Goal: Task Accomplishment & Management: Use online tool/utility

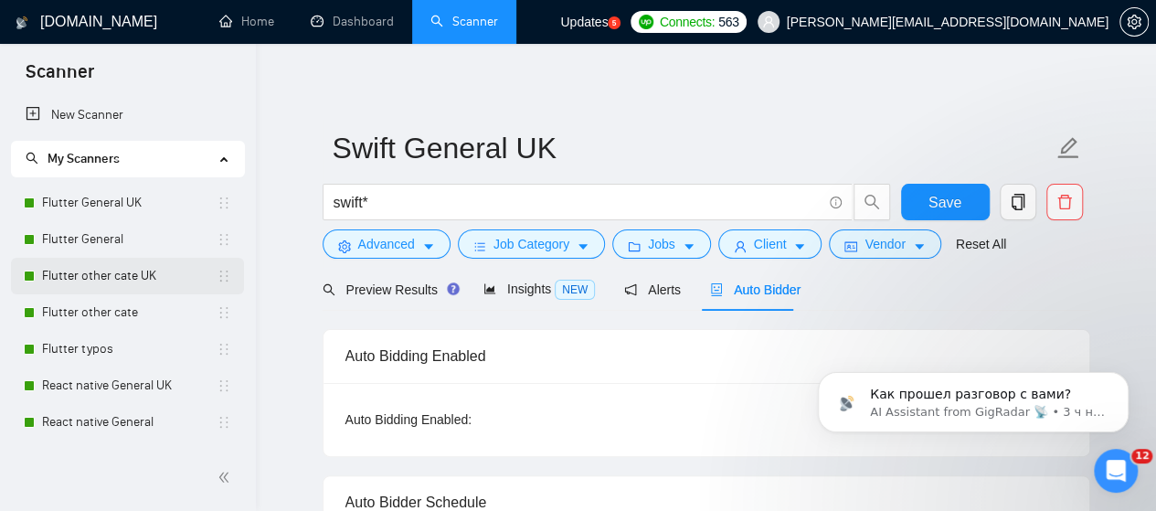
click at [102, 277] on link "Flutter other cate UK" at bounding box center [129, 276] width 175 height 37
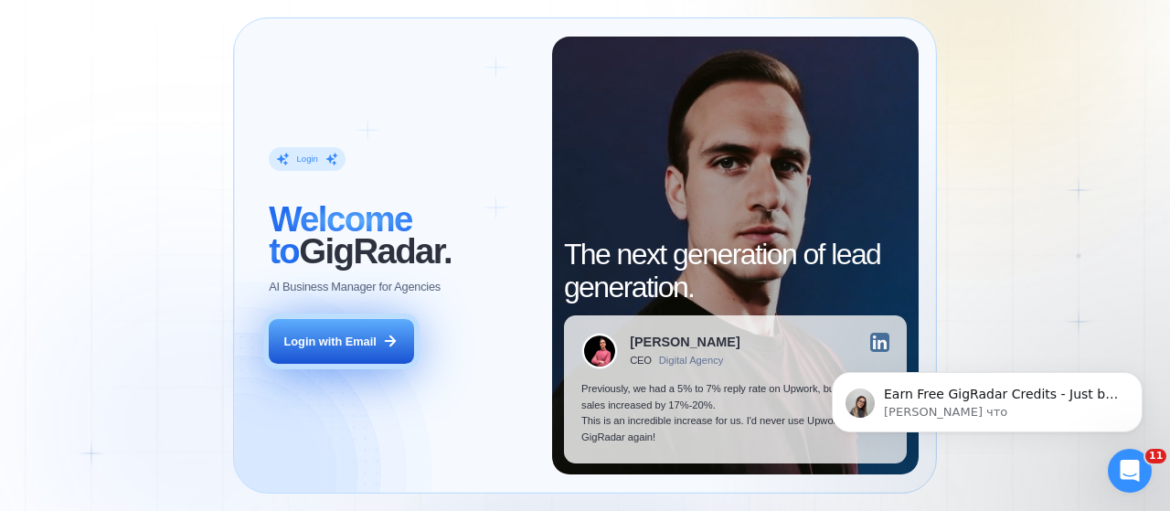
click at [359, 337] on div "Login with Email" at bounding box center [330, 342] width 92 height 16
click at [337, 348] on div "Login with Email" at bounding box center [330, 342] width 92 height 16
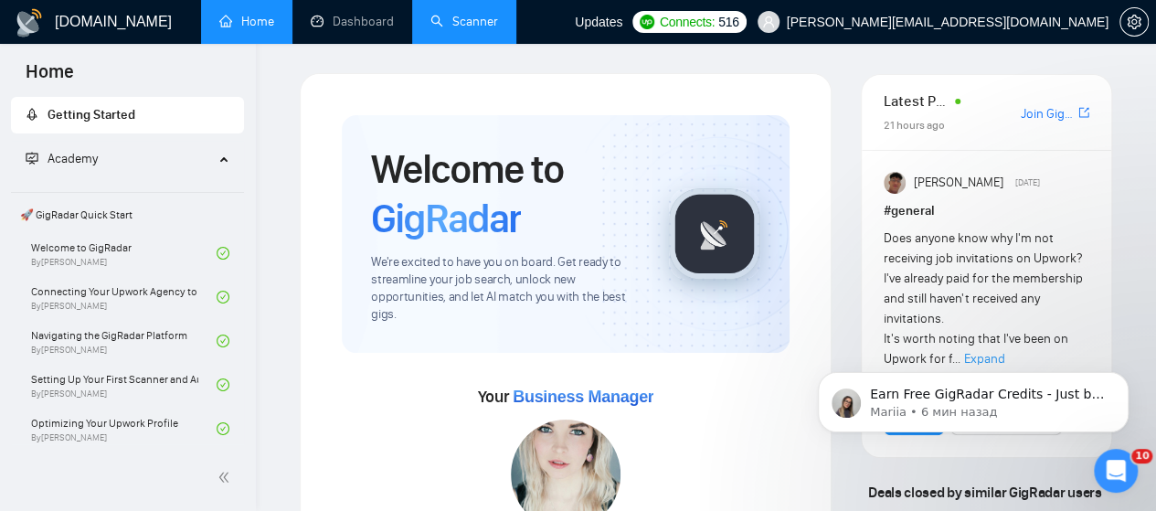
click at [474, 18] on link "Scanner" at bounding box center [464, 22] width 68 height 16
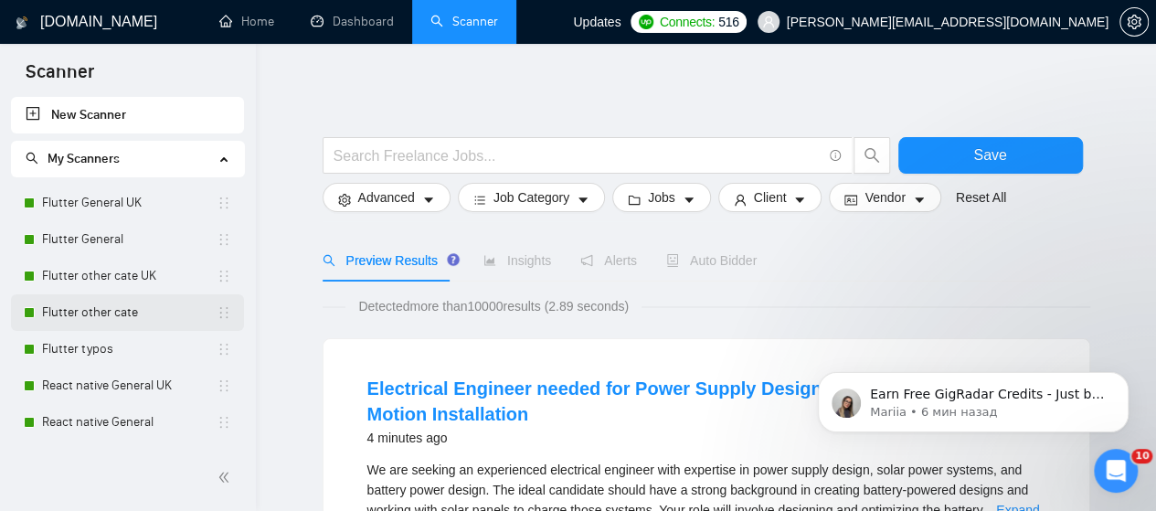
click at [107, 304] on link "Flutter other cate" at bounding box center [129, 312] width 175 height 37
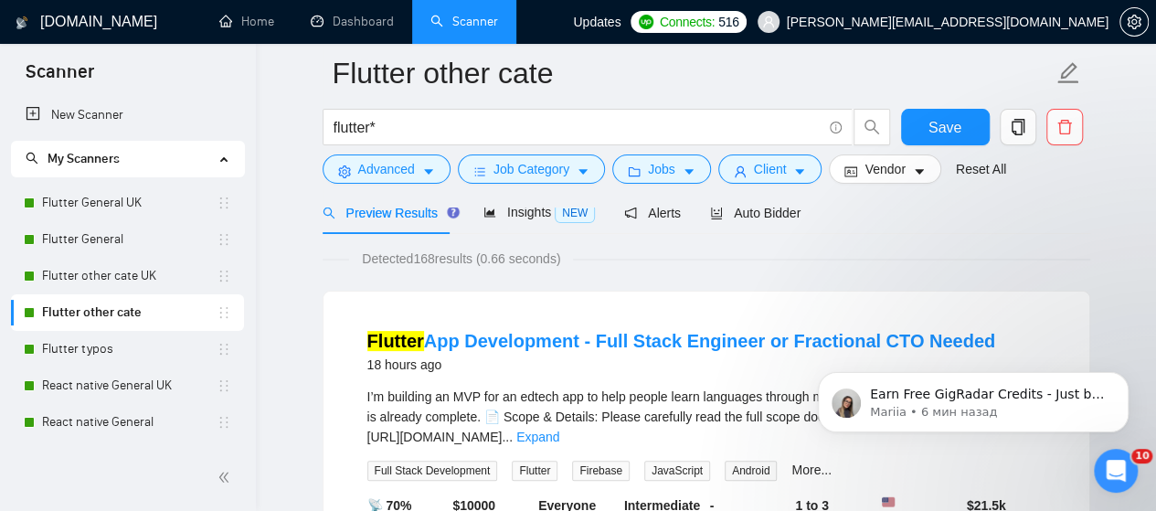
scroll to position [91, 0]
click at [525, 209] on span "Insights NEW" at bounding box center [538, 212] width 111 height 15
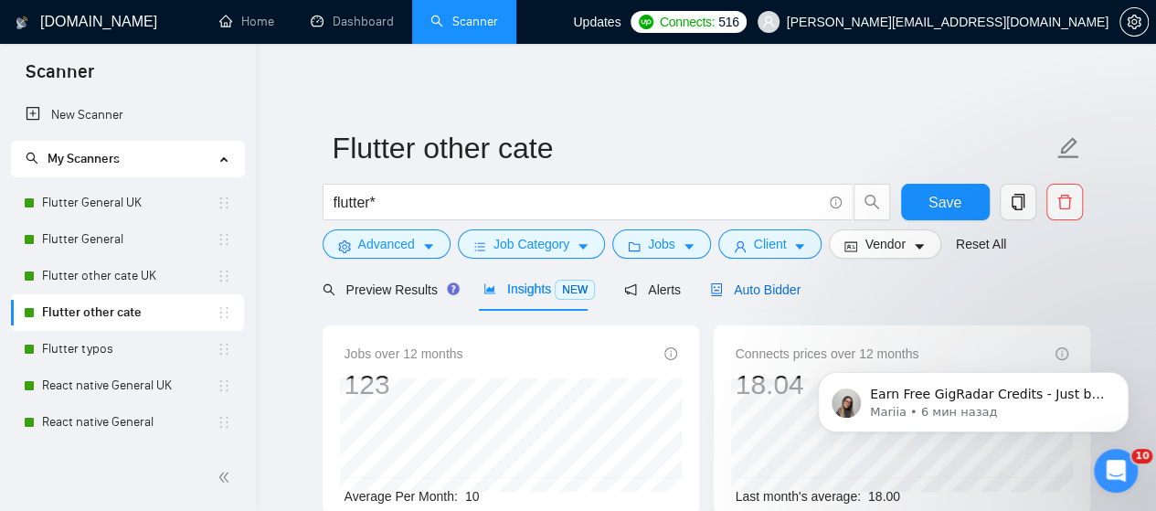
click at [765, 288] on span "Auto Bidder" at bounding box center [755, 289] width 90 height 15
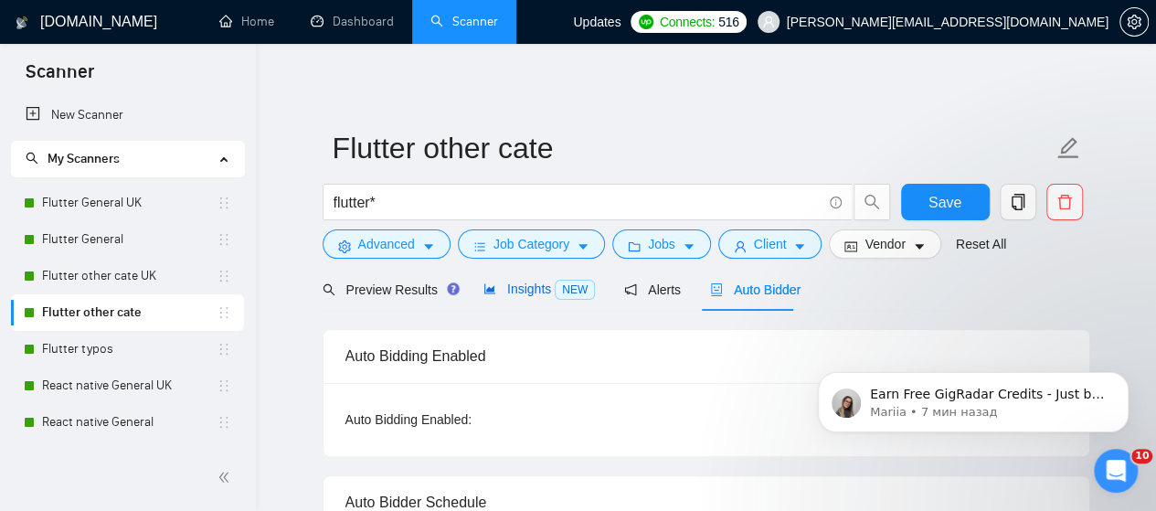
click at [518, 288] on span "Insights NEW" at bounding box center [538, 288] width 111 height 15
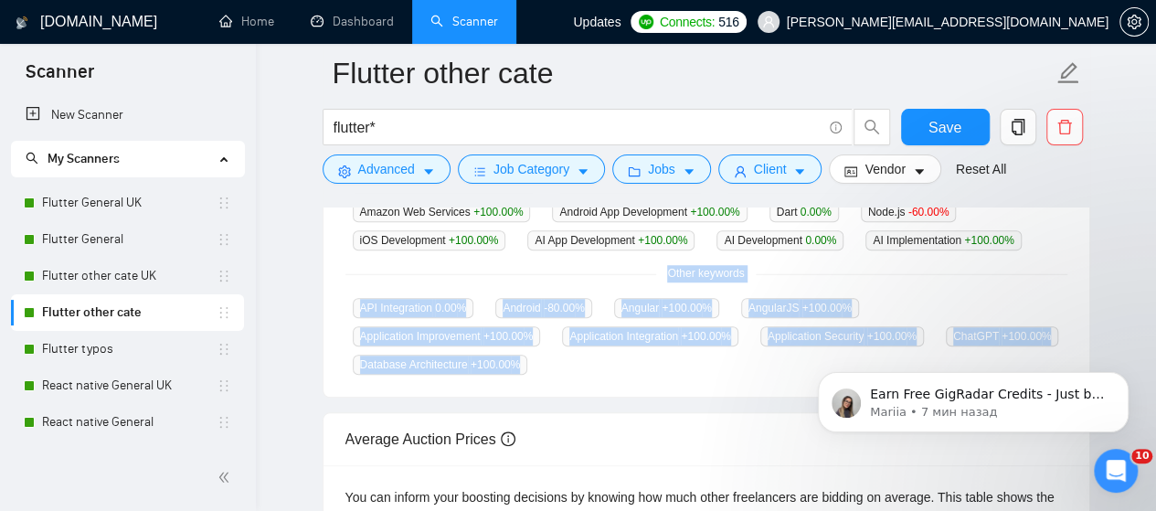
scroll to position [457, 0]
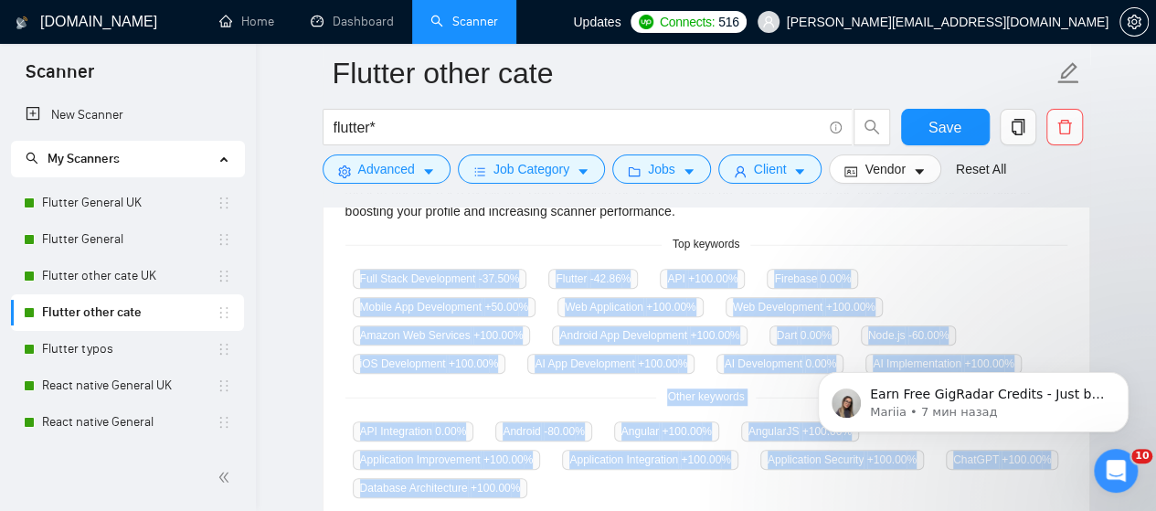
drag, startPoint x: 1064, startPoint y: 279, endPoint x: 350, endPoint y: 286, distance: 713.7
click at [350, 286] on div "GigRadar analyses the keywords used in the jobs found by this scanner to help y…" at bounding box center [706, 329] width 766 height 381
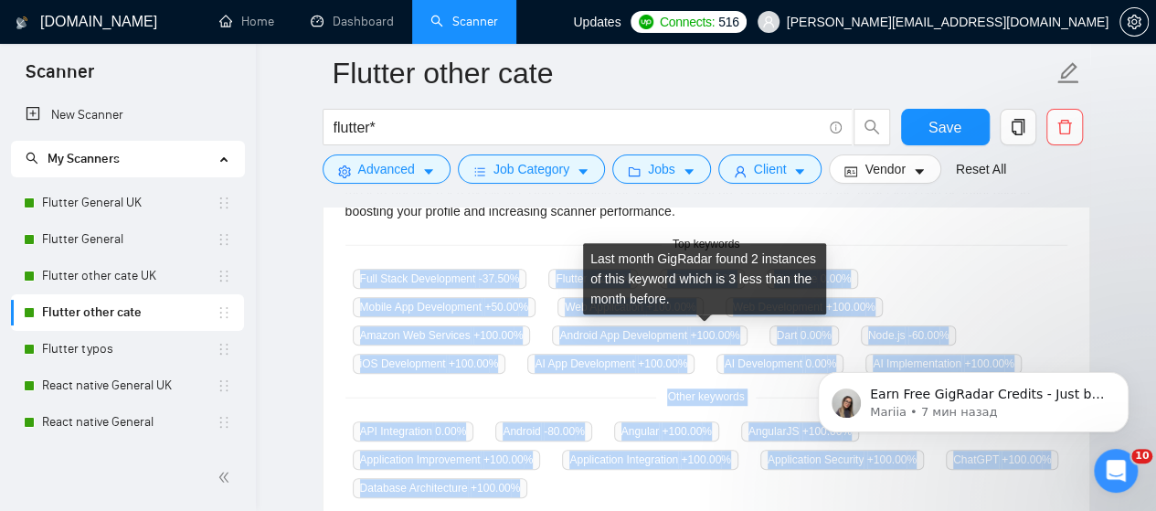
copy div "Full Stack Development -37.50 % Flutter -42.86 % API +100.00 % Firebase 0.00 % …"
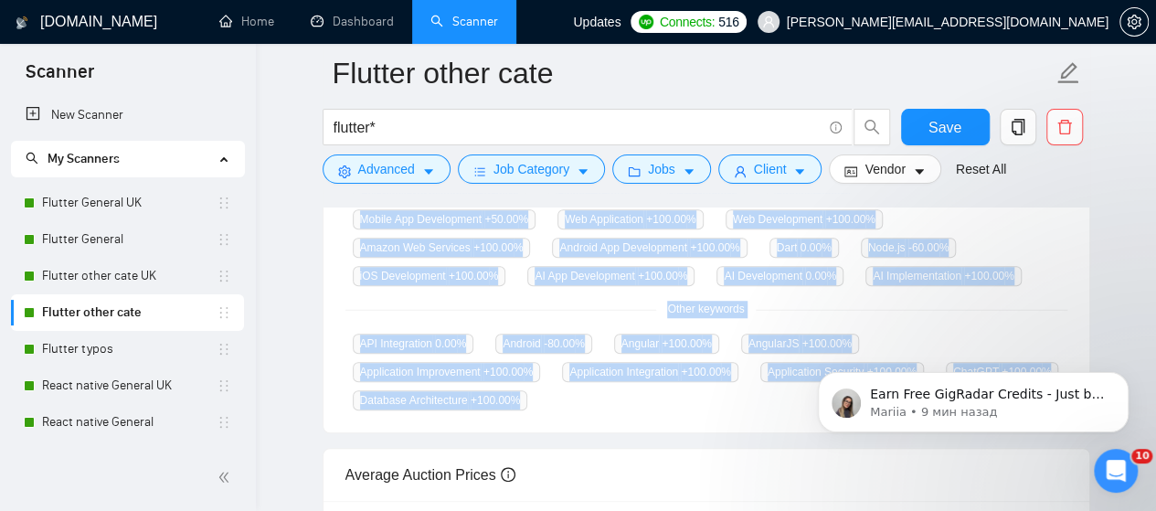
scroll to position [571, 0]
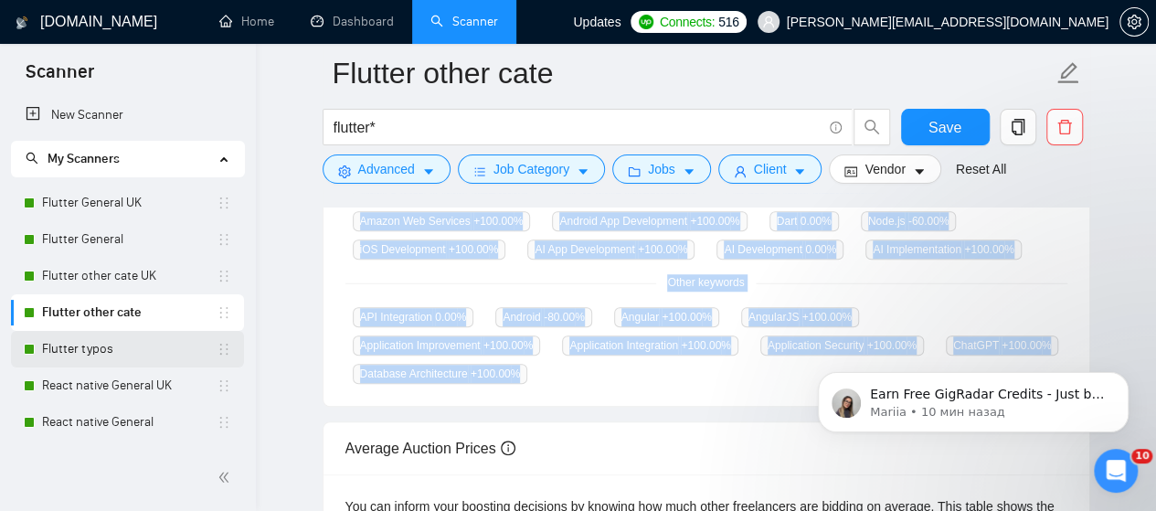
click at [75, 344] on link "Flutter typos" at bounding box center [129, 349] width 175 height 37
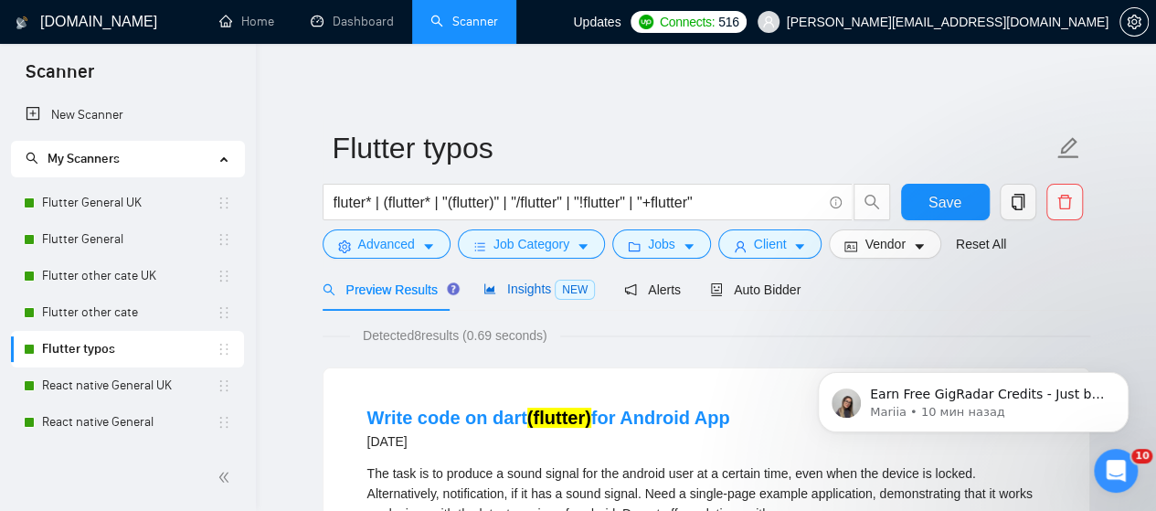
click at [530, 290] on span "Insights NEW" at bounding box center [538, 288] width 111 height 15
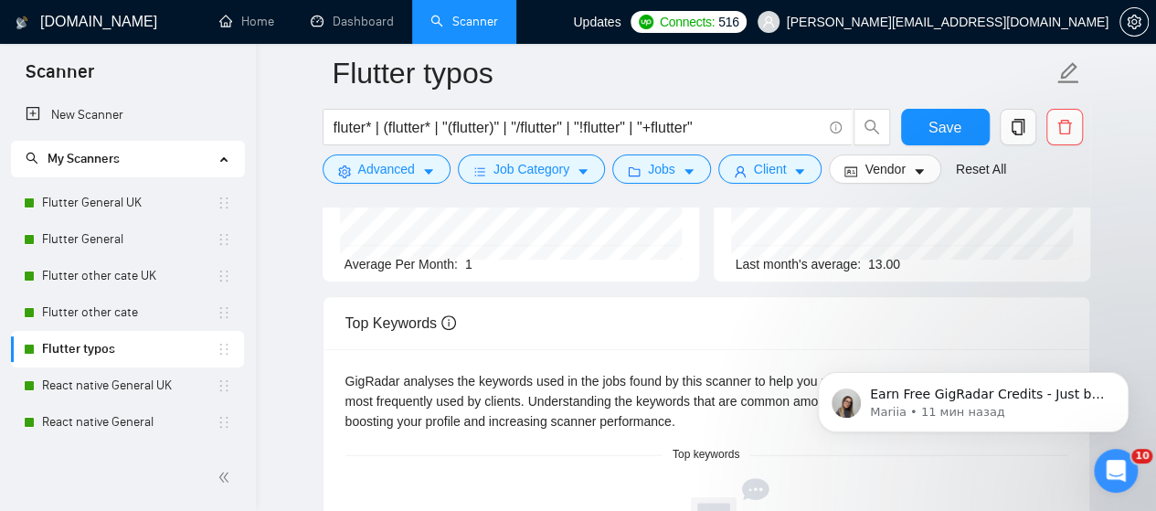
scroll to position [274, 0]
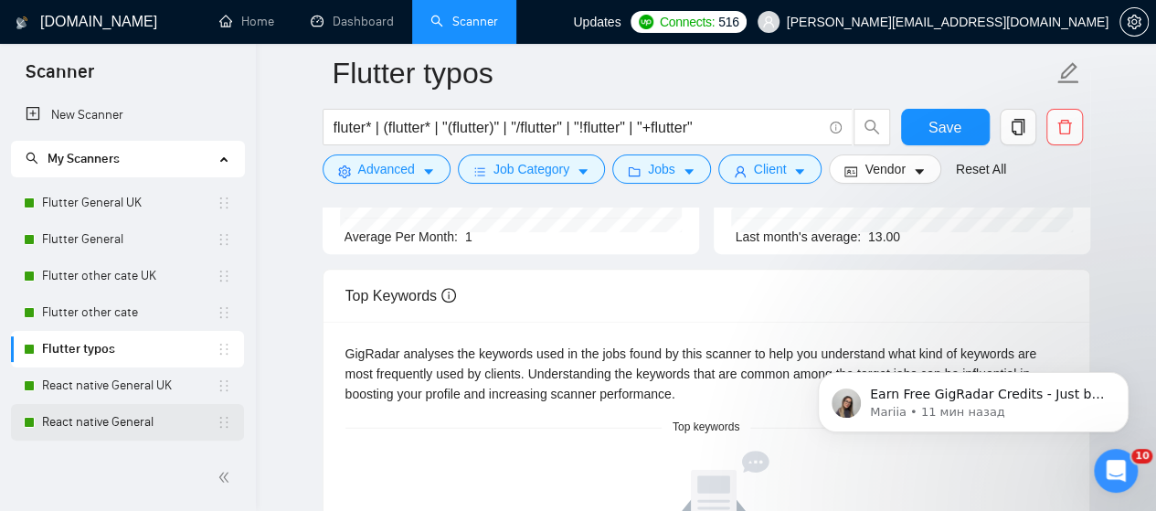
click at [122, 418] on link "React native General" at bounding box center [129, 422] width 175 height 37
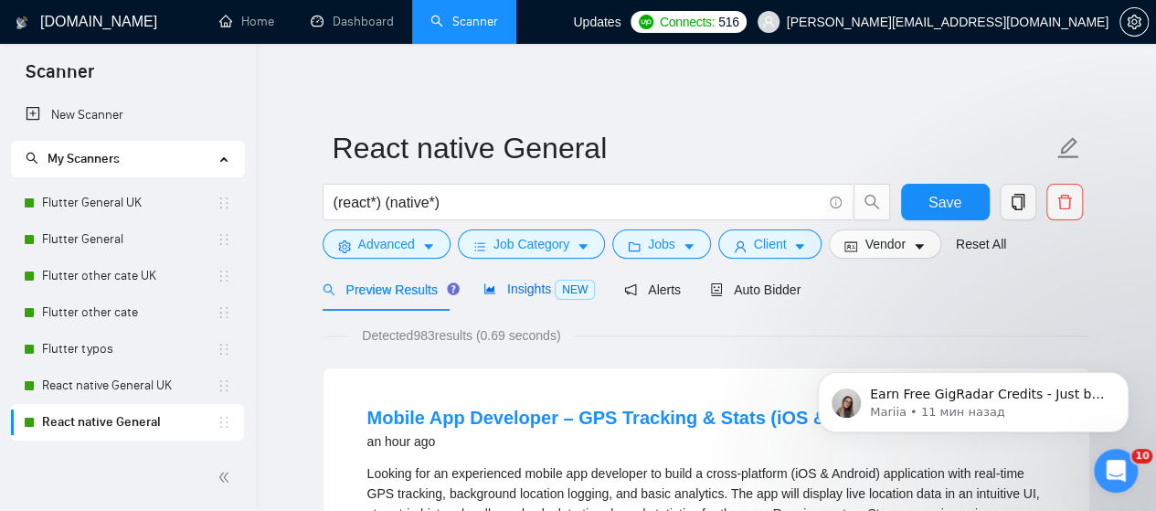
click at [530, 290] on span "Insights NEW" at bounding box center [538, 288] width 111 height 15
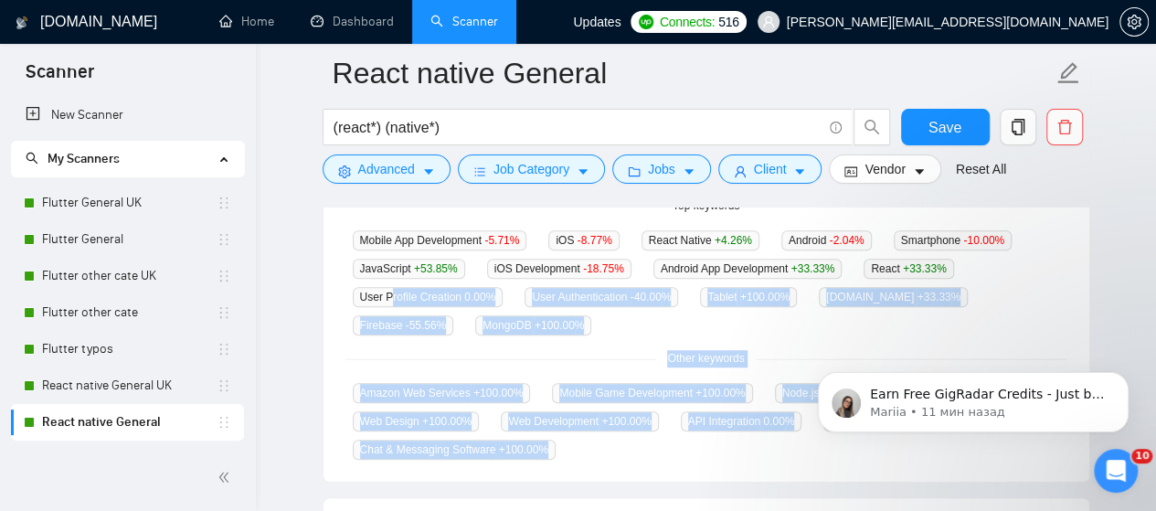
scroll to position [457, 0]
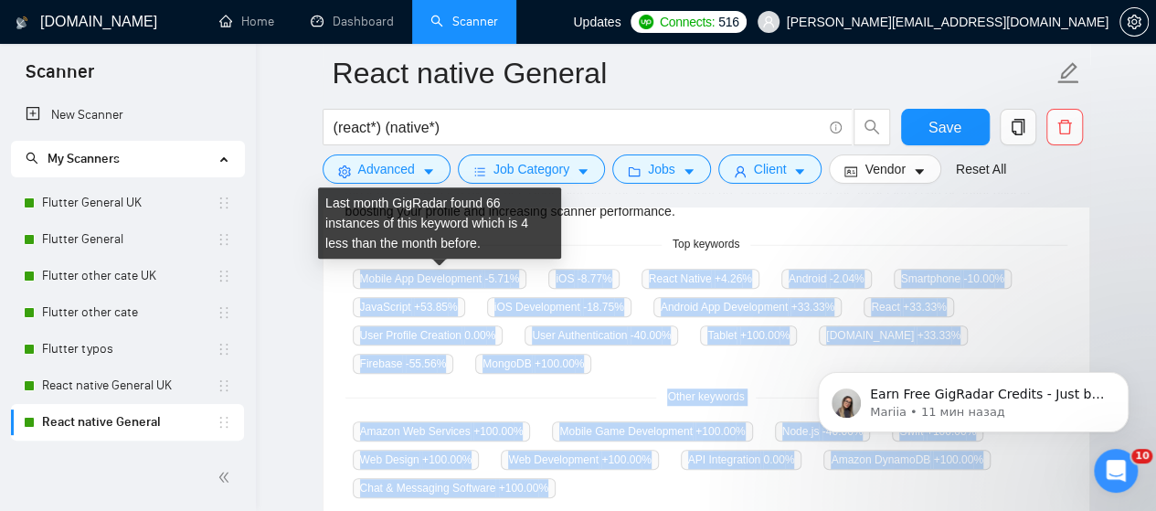
drag, startPoint x: 565, startPoint y: 401, endPoint x: 355, endPoint y: 281, distance: 241.9
click at [355, 281] on div "GigRadar analyses the keywords used in the jobs found by this scanner to help y…" at bounding box center [706, 329] width 766 height 381
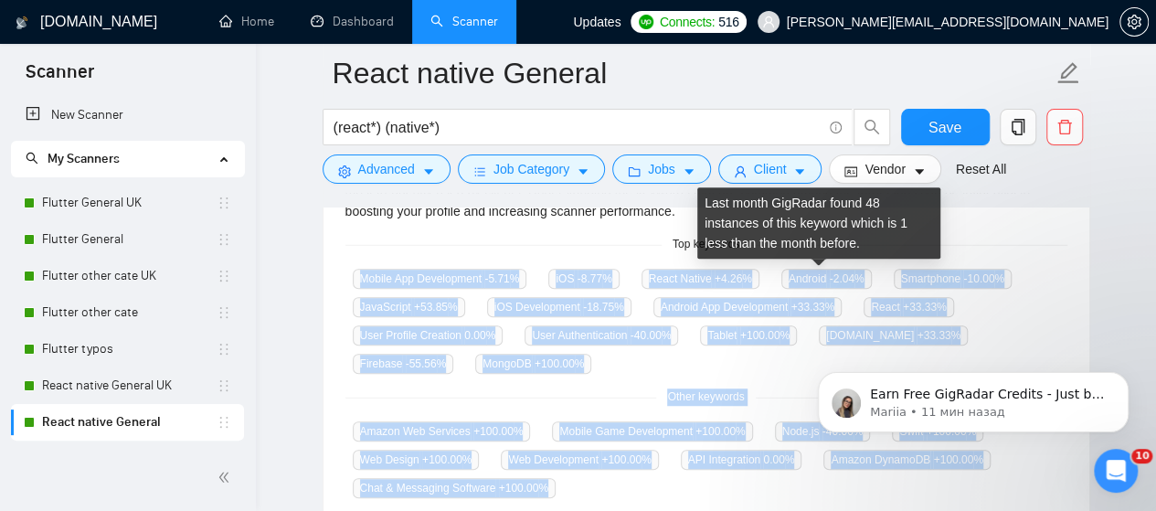
copy div "Mobile App Development -5.71 % iOS -8.77 % React Native +4.26 % Android -2.04 %…"
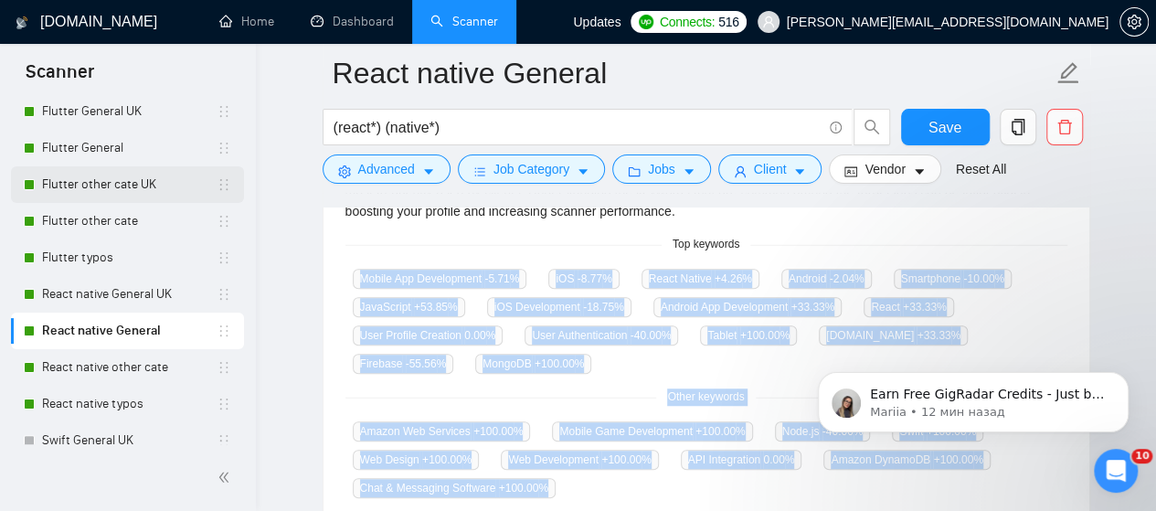
scroll to position [183, 0]
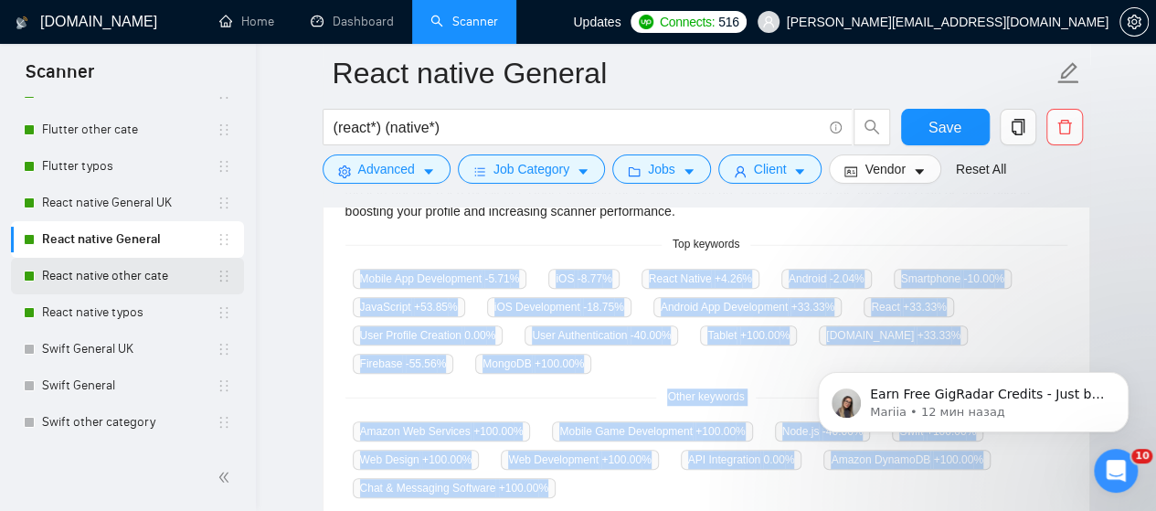
click at [125, 279] on link "React native other cate" at bounding box center [129, 276] width 175 height 37
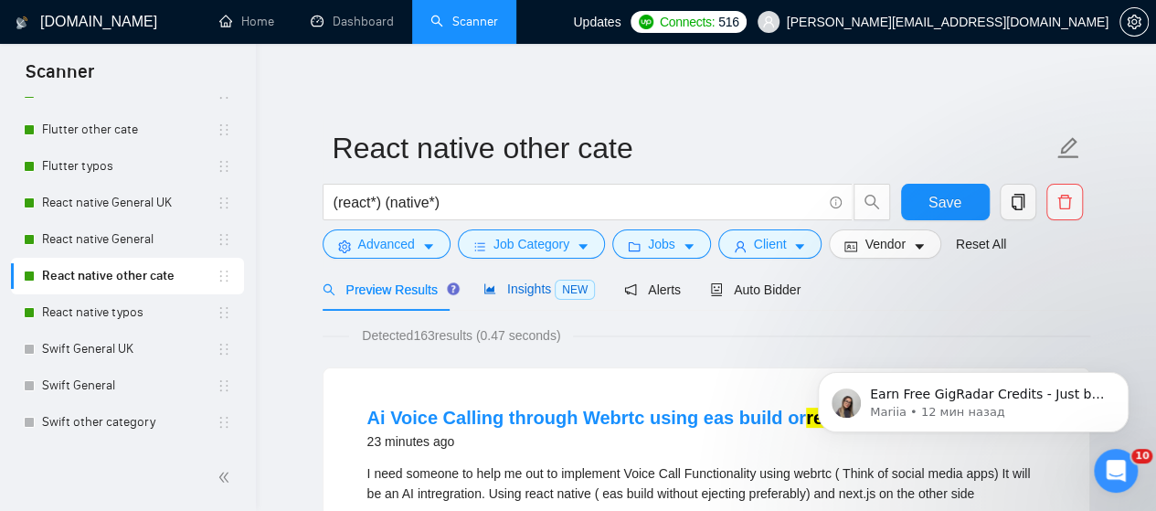
click at [519, 290] on span "Insights NEW" at bounding box center [538, 288] width 111 height 15
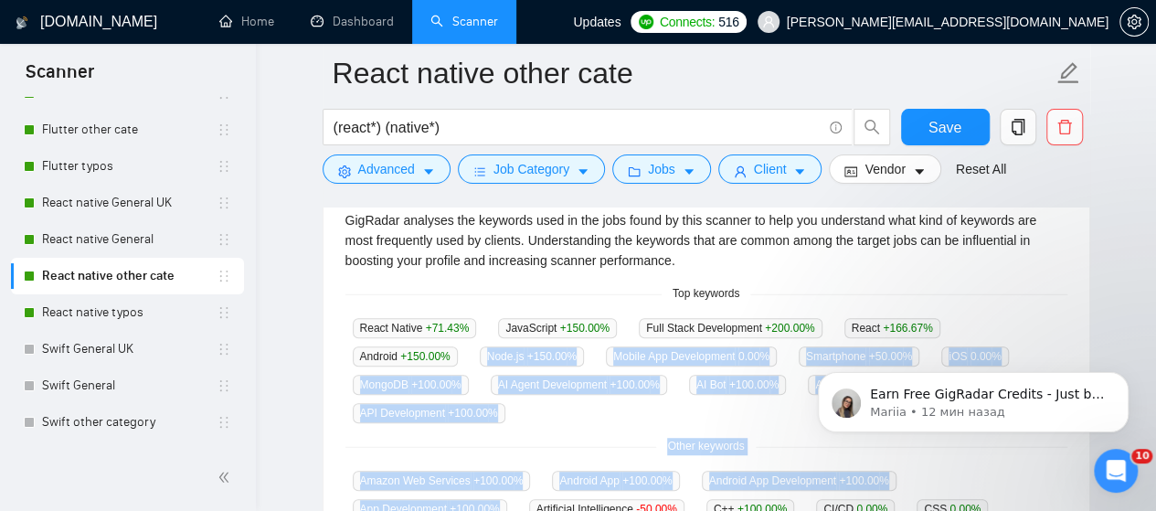
scroll to position [548, 0]
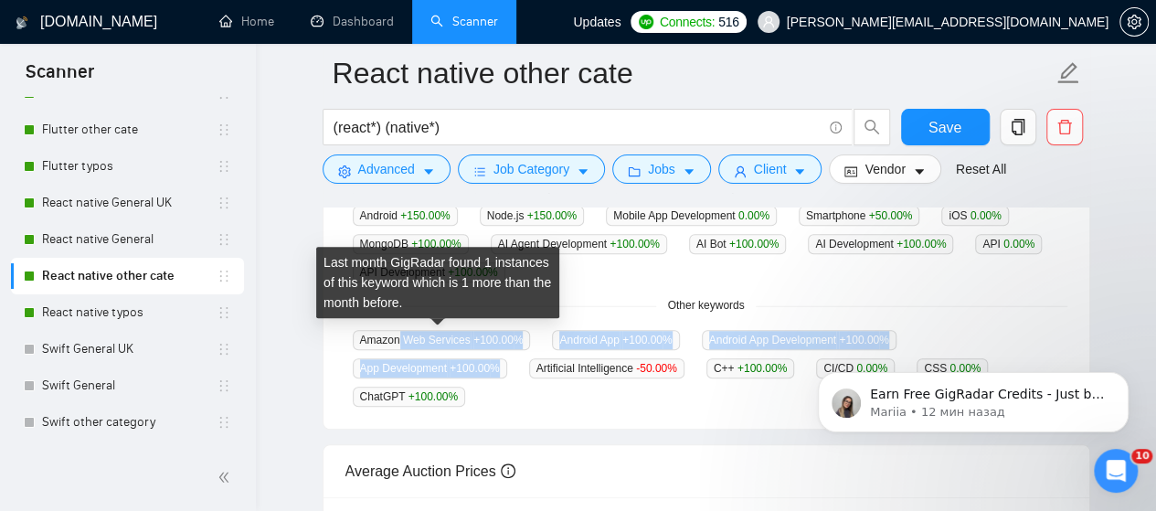
drag, startPoint x: 490, startPoint y: 397, endPoint x: 399, endPoint y: 340, distance: 107.2
click at [399, 340] on div "Amazon Web Services +100.00 % Android App +100.00 % Android App Development +10…" at bounding box center [706, 368] width 722 height 78
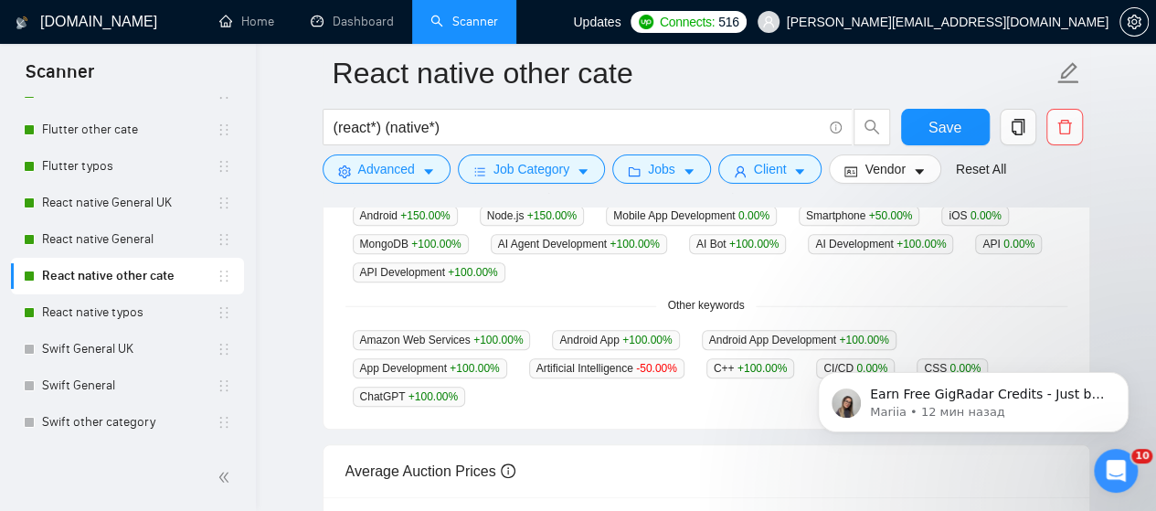
click at [471, 399] on div "Amazon Web Services +100.00 % Android App +100.00 % Android App Development +10…" at bounding box center [706, 368] width 722 height 78
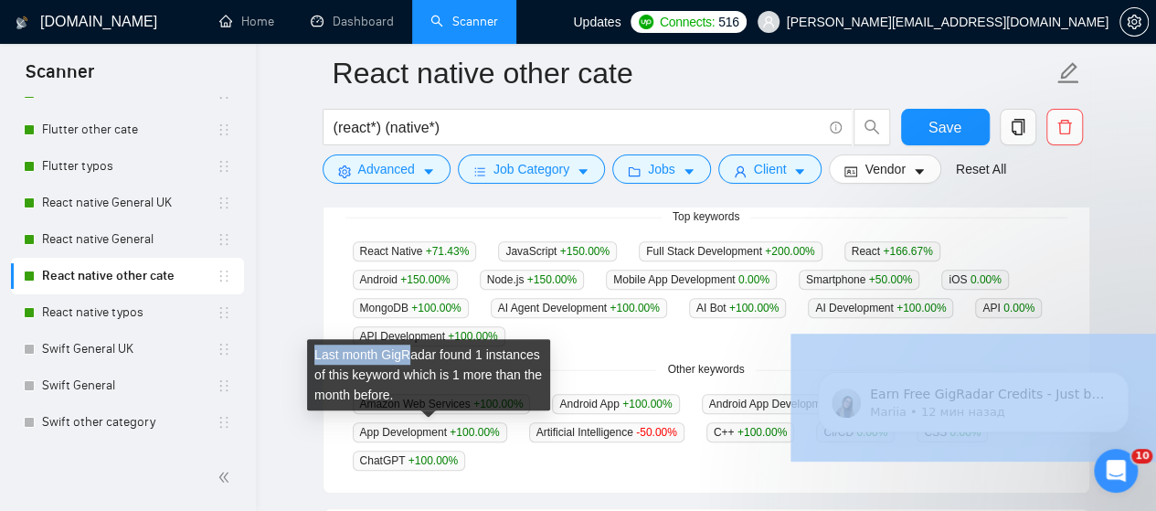
scroll to position [457, 0]
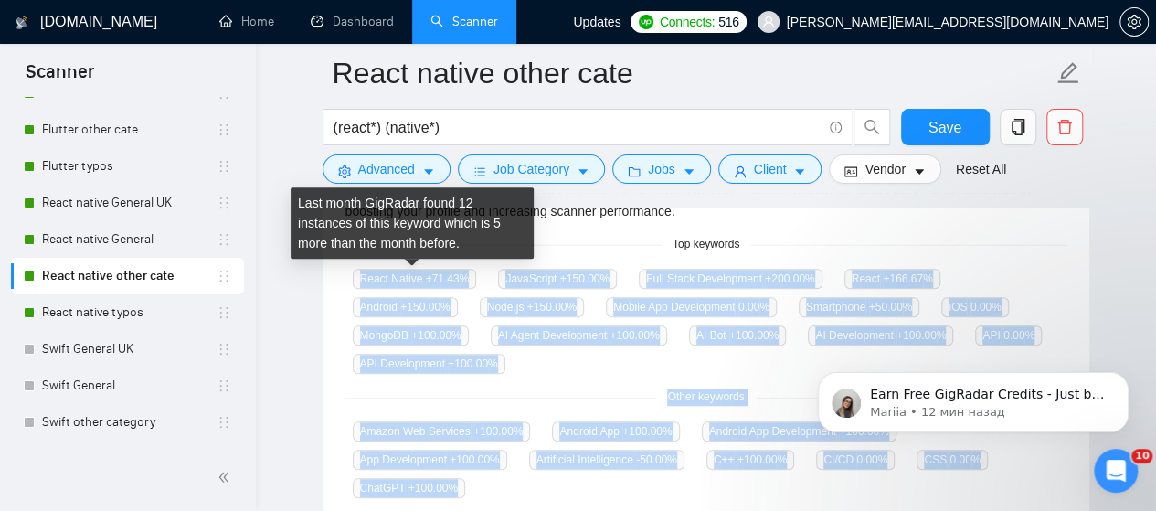
drag, startPoint x: 488, startPoint y: 408, endPoint x: 360, endPoint y: 281, distance: 180.3
click at [360, 281] on div "GigRadar analyses the keywords used in the jobs found by this scanner to help y…" at bounding box center [706, 329] width 766 height 381
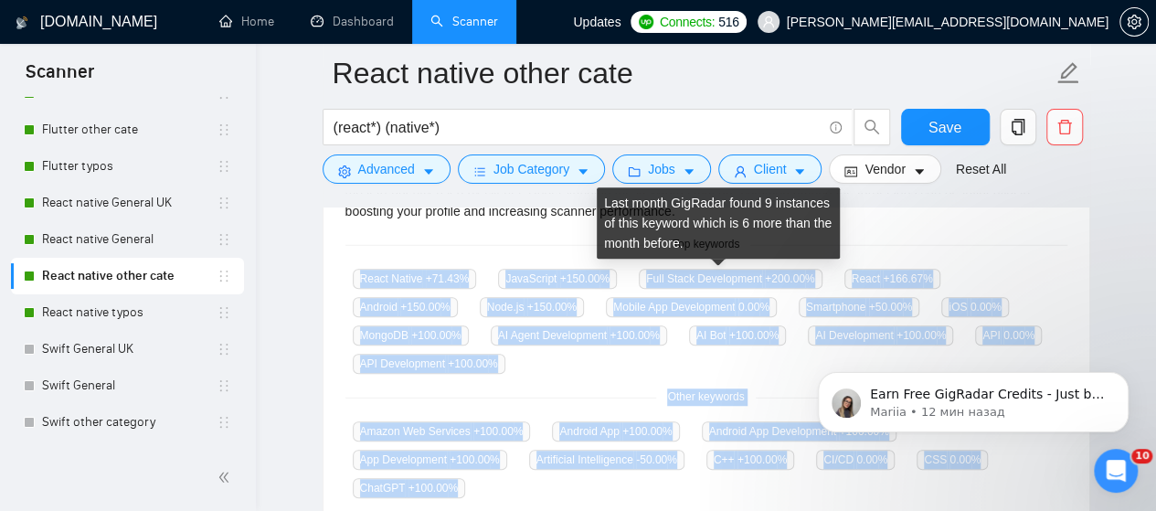
copy div "React Native +71.43 % JavaScript +150.00 % Full Stack Development +200.00 % Rea…"
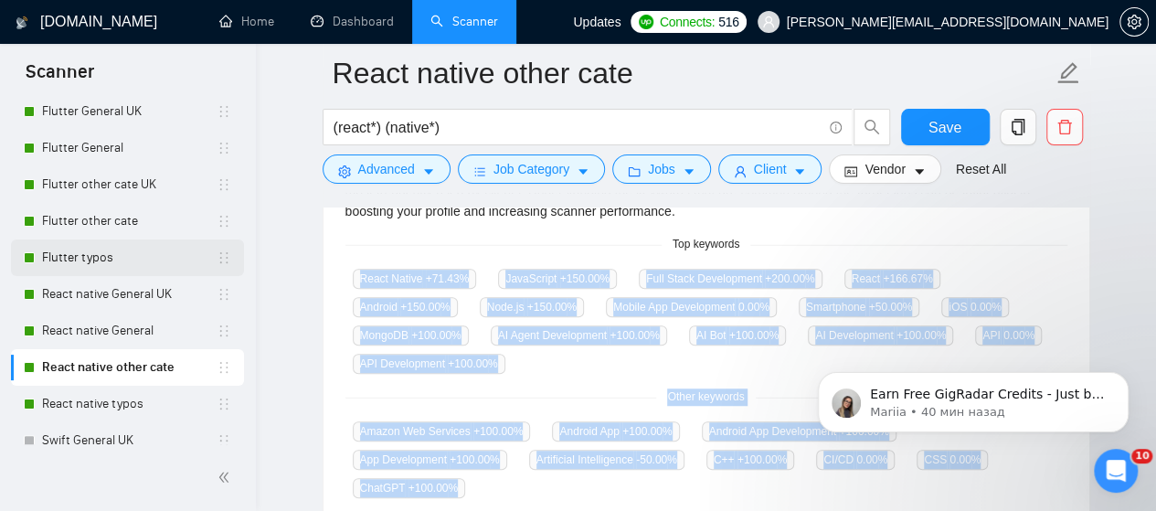
scroll to position [0, 0]
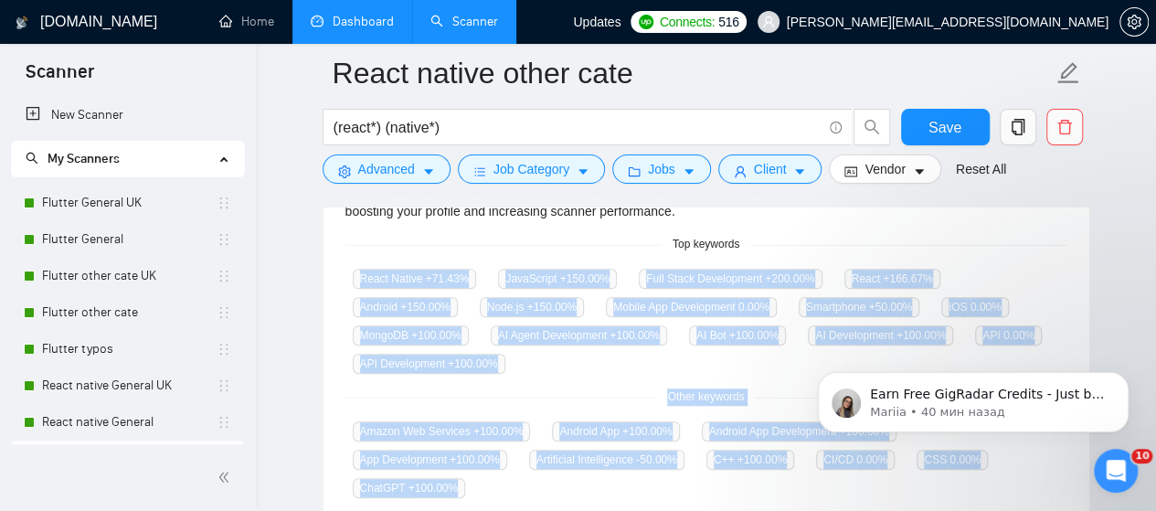
click at [366, 21] on link "Dashboard" at bounding box center [352, 22] width 83 height 16
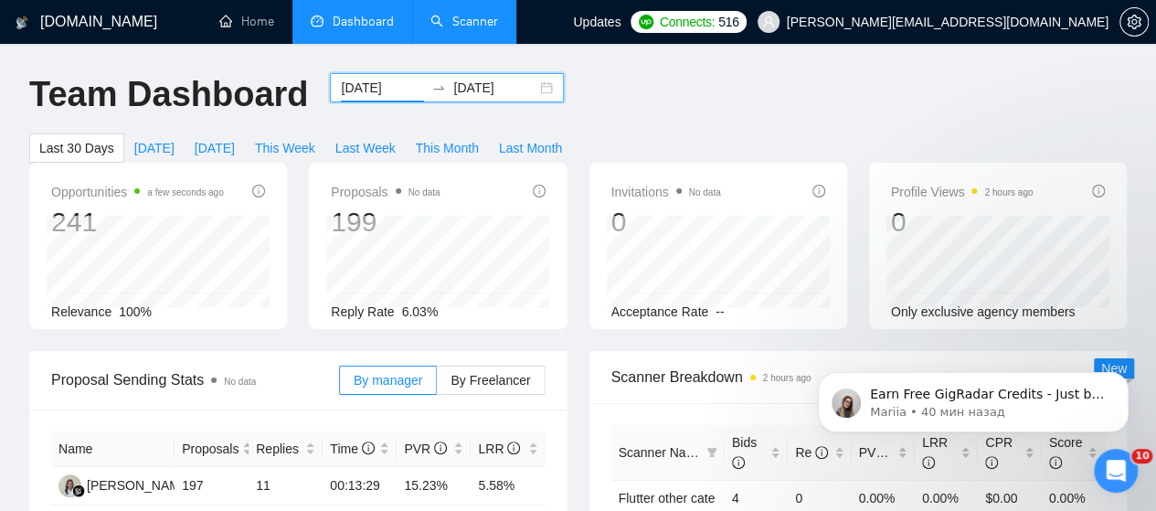
click at [380, 87] on input "2025-07-12" at bounding box center [382, 88] width 83 height 20
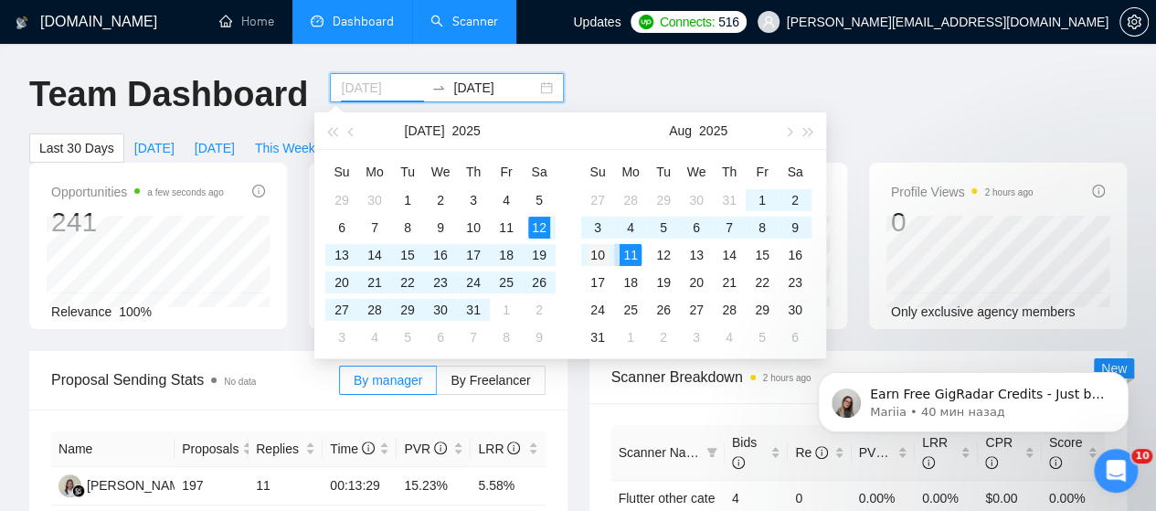
type input "2025-08-10"
click at [597, 252] on div "10" at bounding box center [598, 255] width 22 height 22
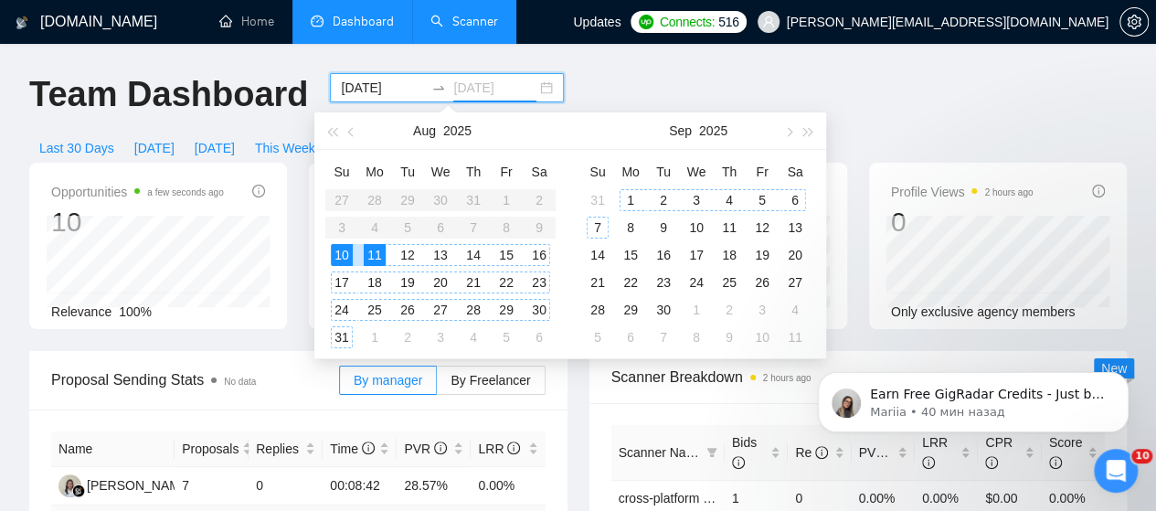
type input "2025-08-11"
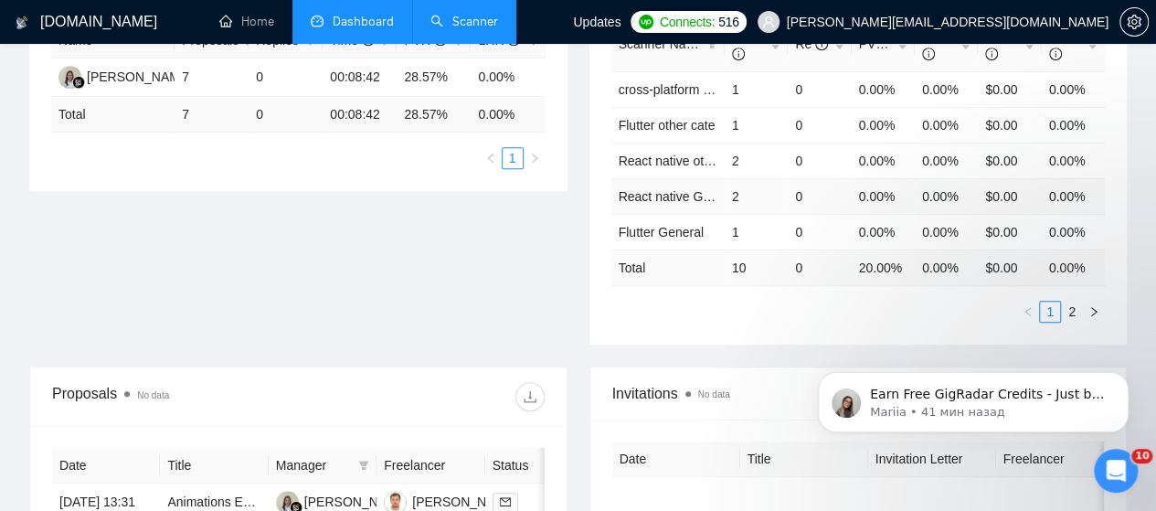
scroll to position [457, 0]
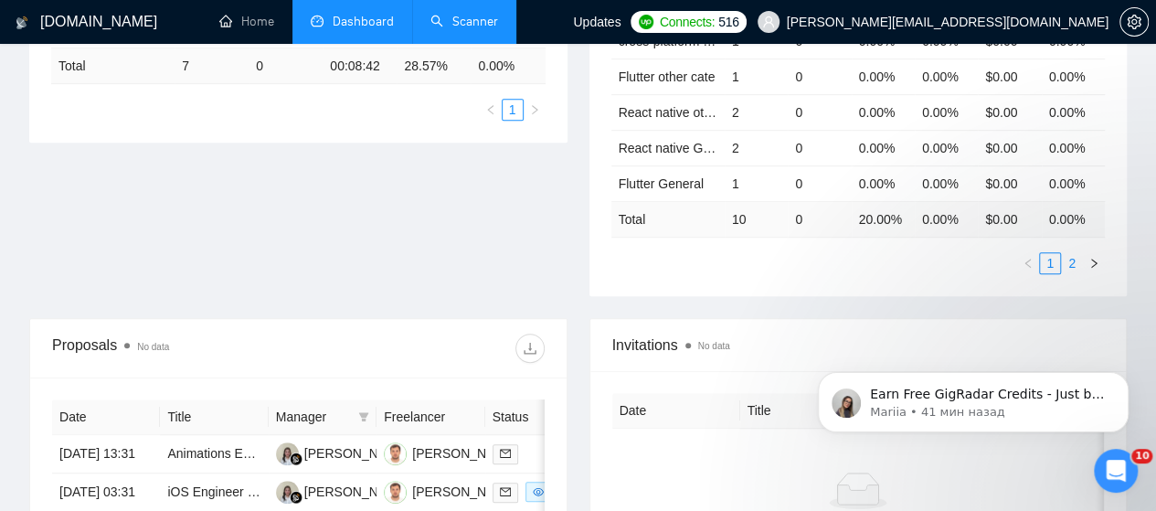
click at [1075, 253] on link "2" at bounding box center [1072, 263] width 20 height 20
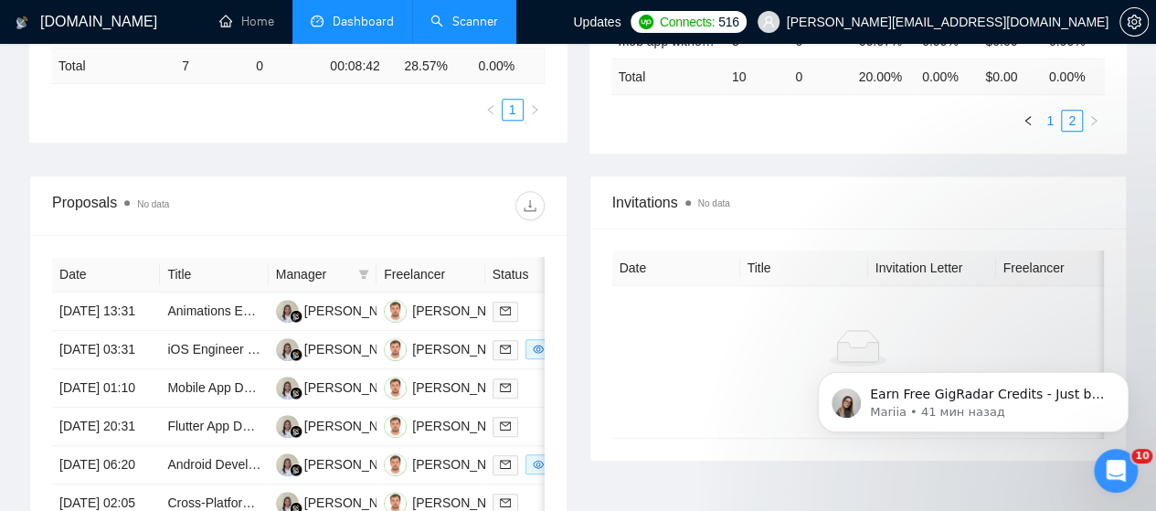
click at [1051, 111] on link "1" at bounding box center [1050, 121] width 20 height 20
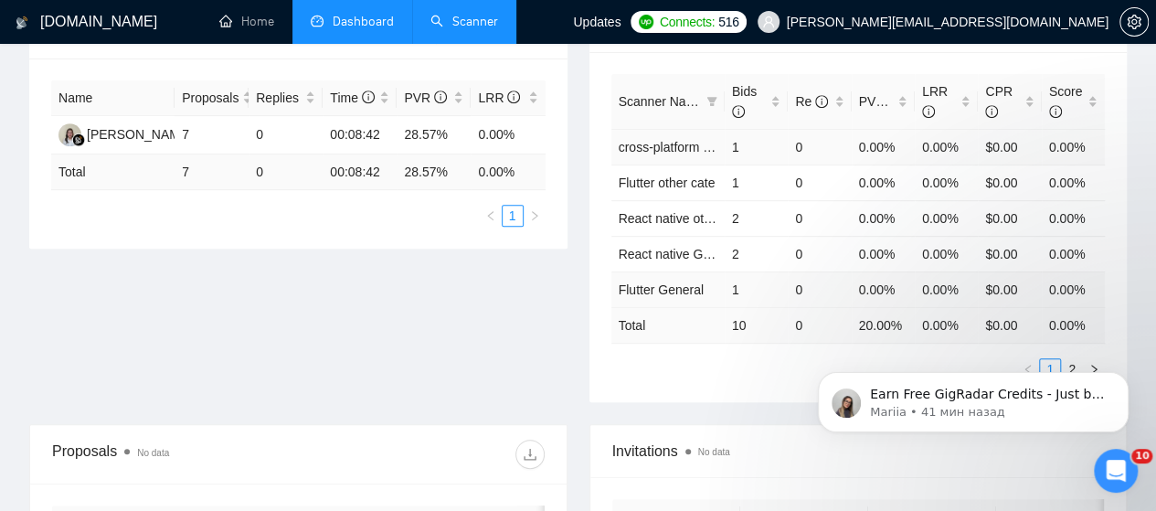
scroll to position [274, 0]
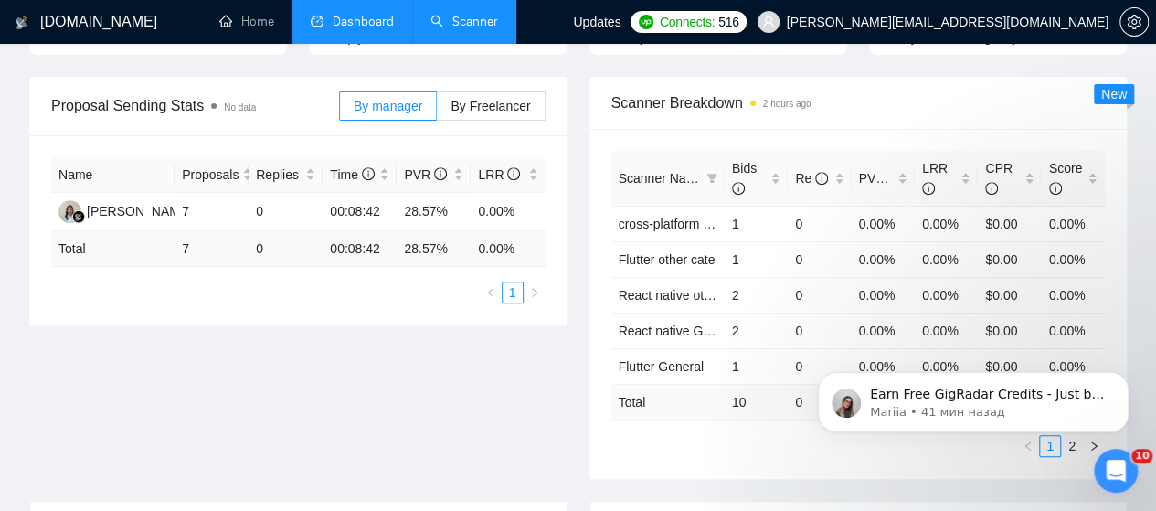
click at [483, 14] on link "Scanner" at bounding box center [464, 22] width 68 height 16
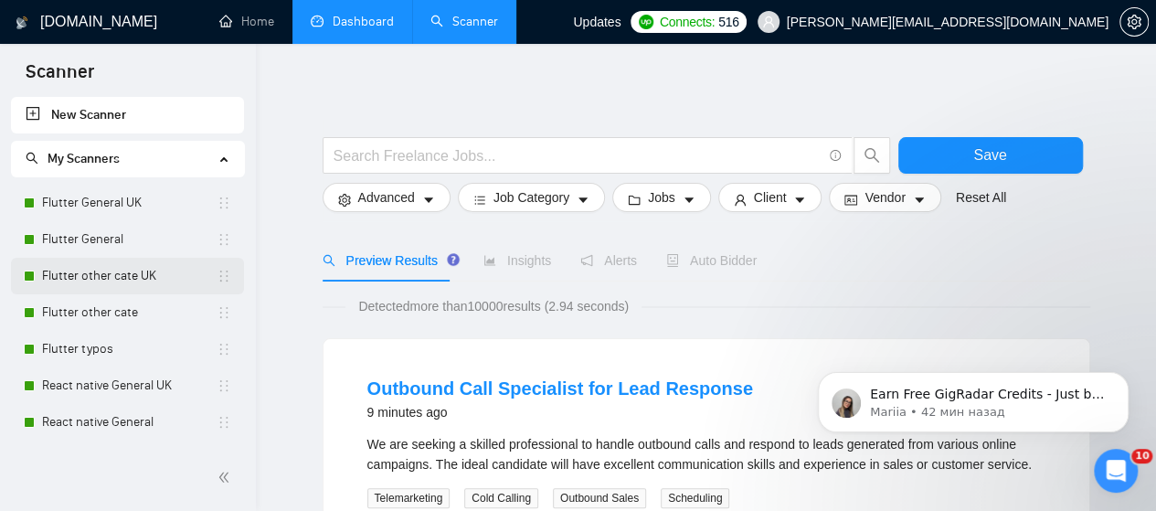
click at [126, 274] on link "Flutter other cate UK" at bounding box center [129, 276] width 175 height 37
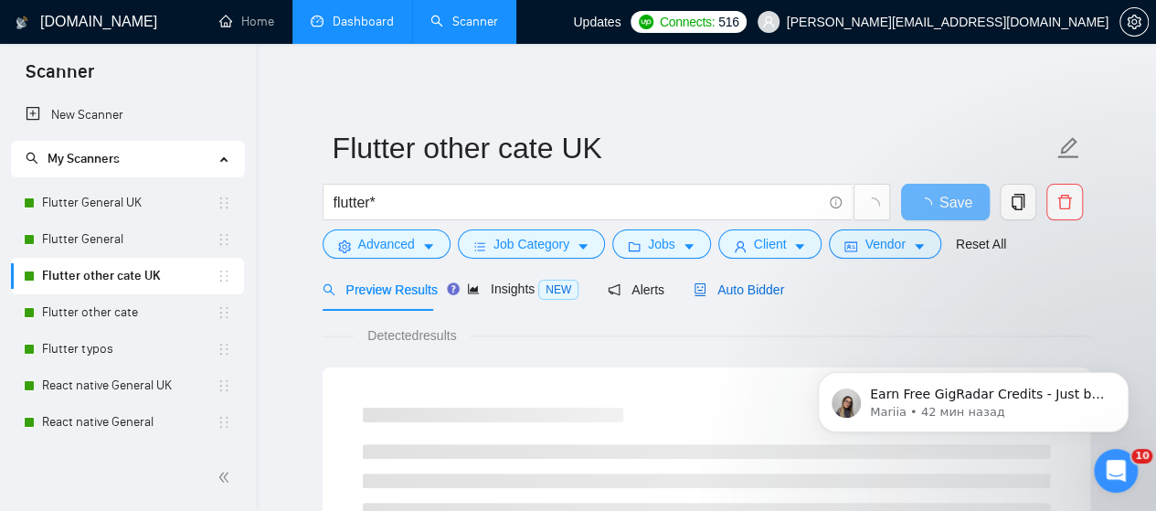
click at [747, 288] on span "Auto Bidder" at bounding box center [739, 289] width 90 height 15
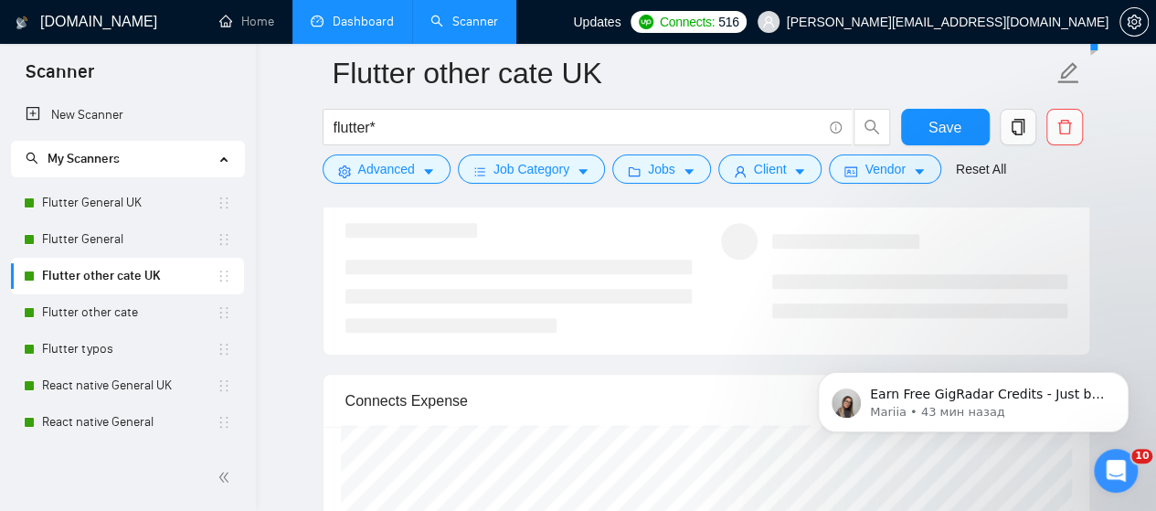
scroll to position [3655, 0]
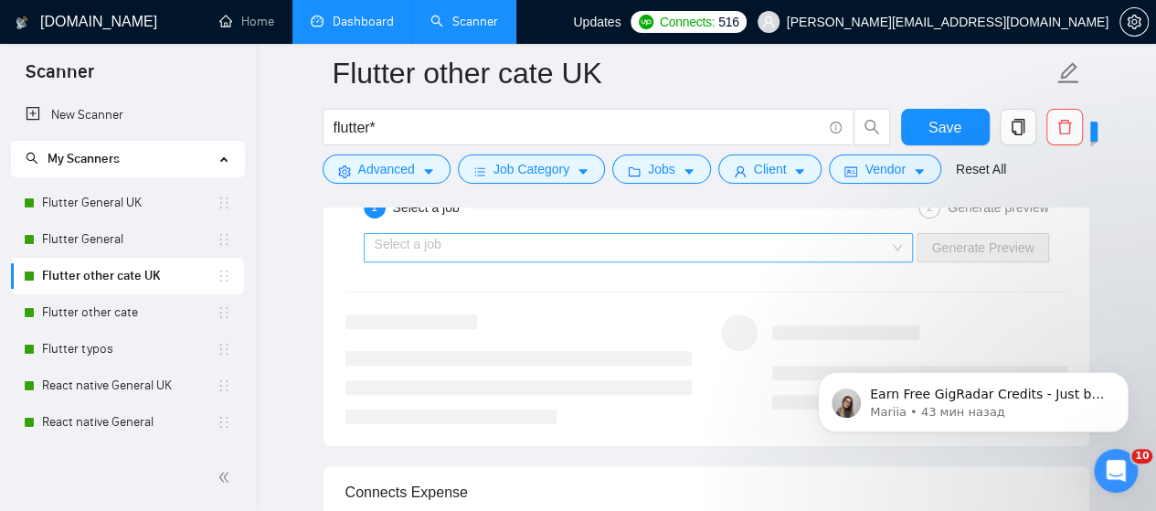
click at [906, 236] on div "Select a job" at bounding box center [639, 247] width 550 height 29
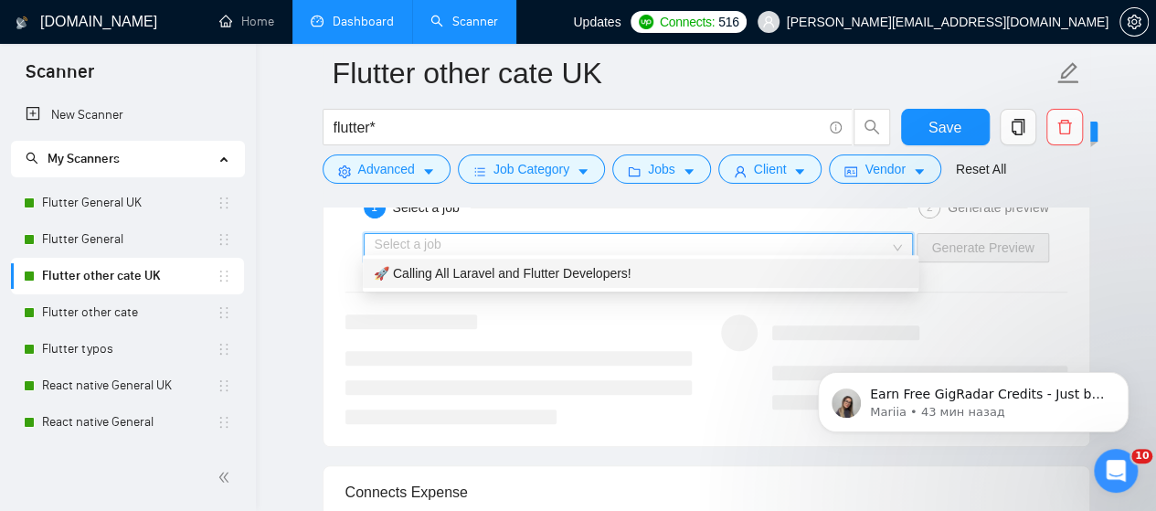
click at [570, 275] on span "🚀 Calling All Laravel and Flutter Developers!" at bounding box center [503, 273] width 258 height 15
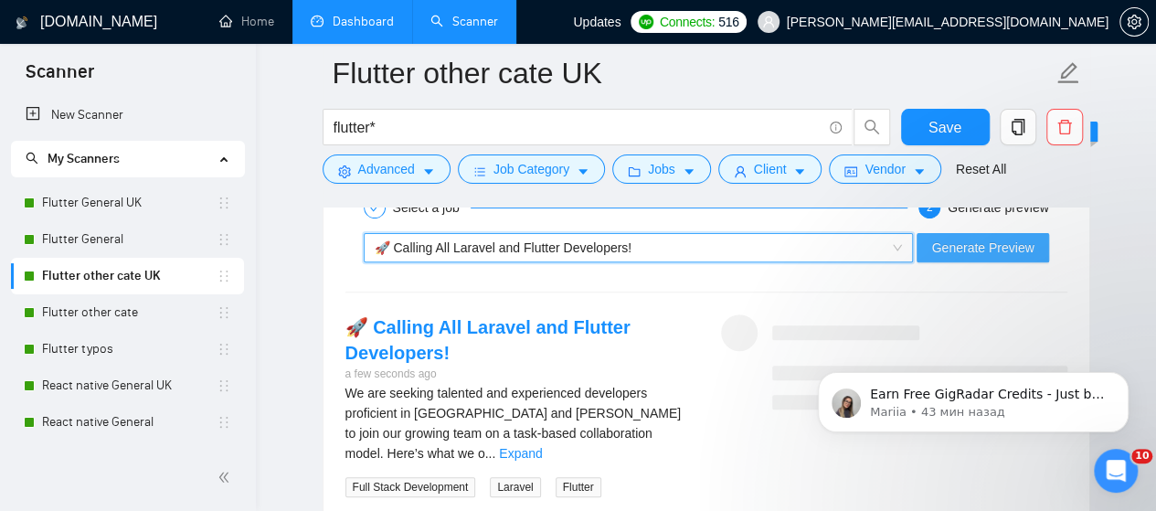
click at [1010, 241] on span "Generate Preview" at bounding box center [982, 248] width 102 height 20
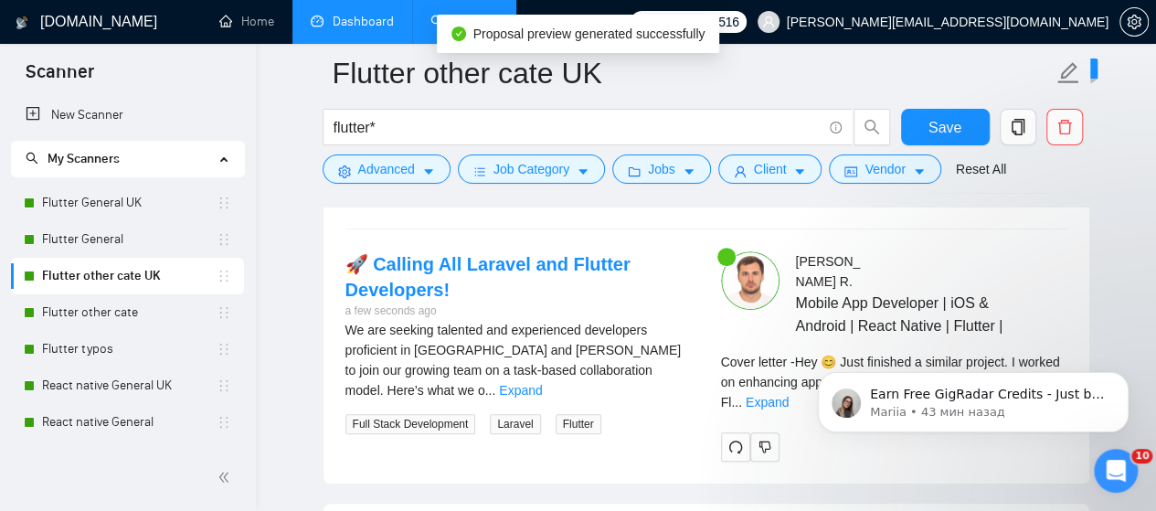
scroll to position [3838, 0]
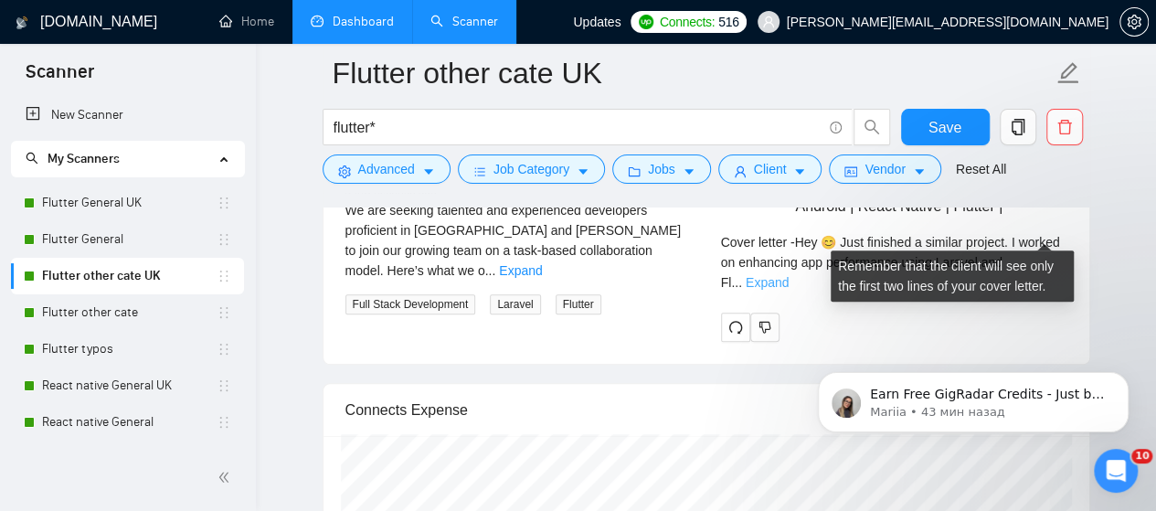
click at [789, 275] on link "Expand" at bounding box center [767, 282] width 43 height 15
